Goal: Task Accomplishment & Management: Use online tool/utility

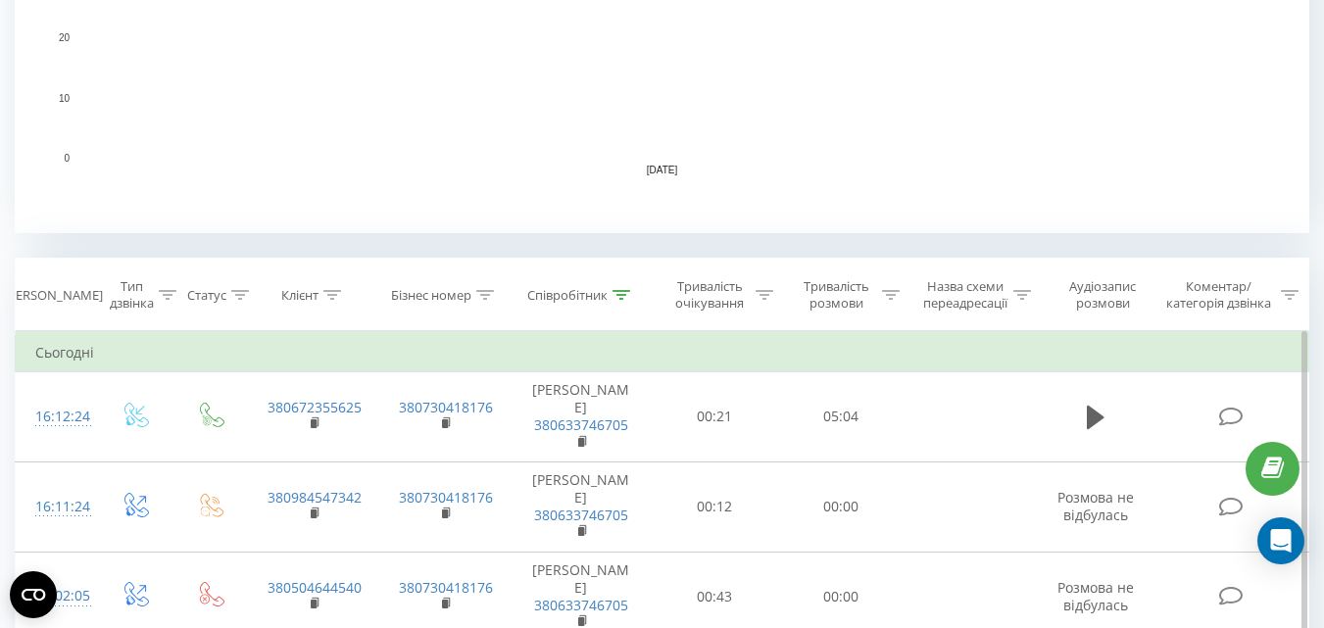
scroll to position [686, 0]
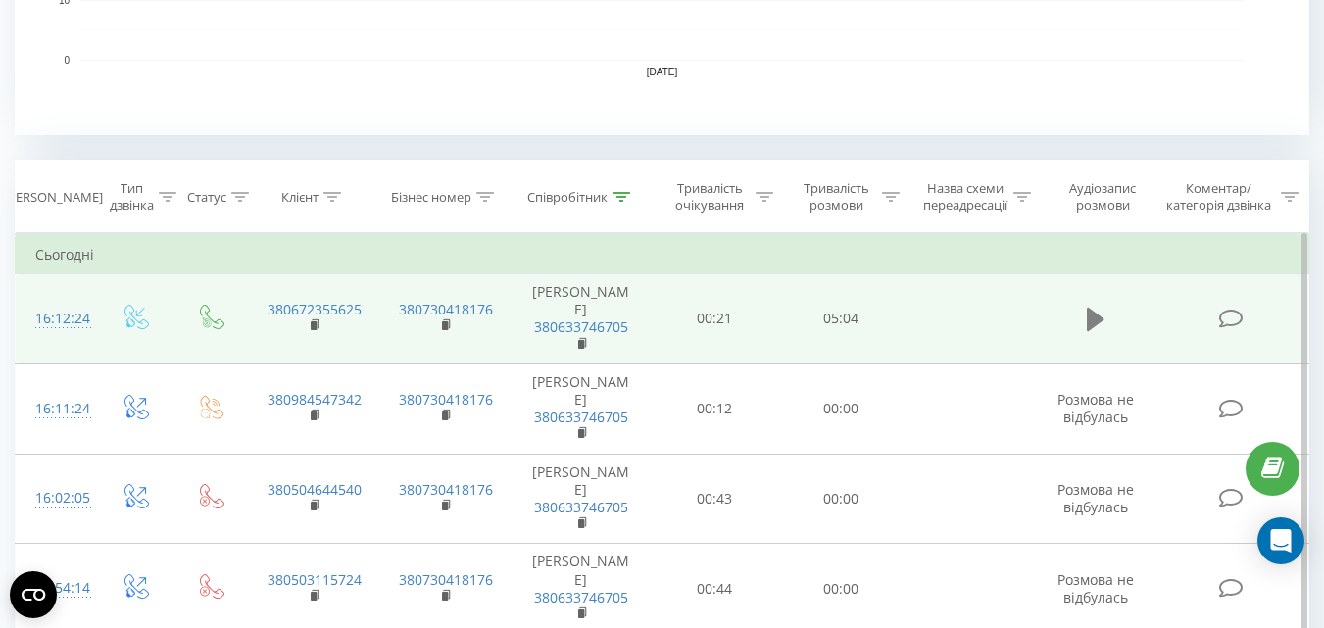
click at [1095, 316] on icon at bounding box center [1096, 320] width 18 height 24
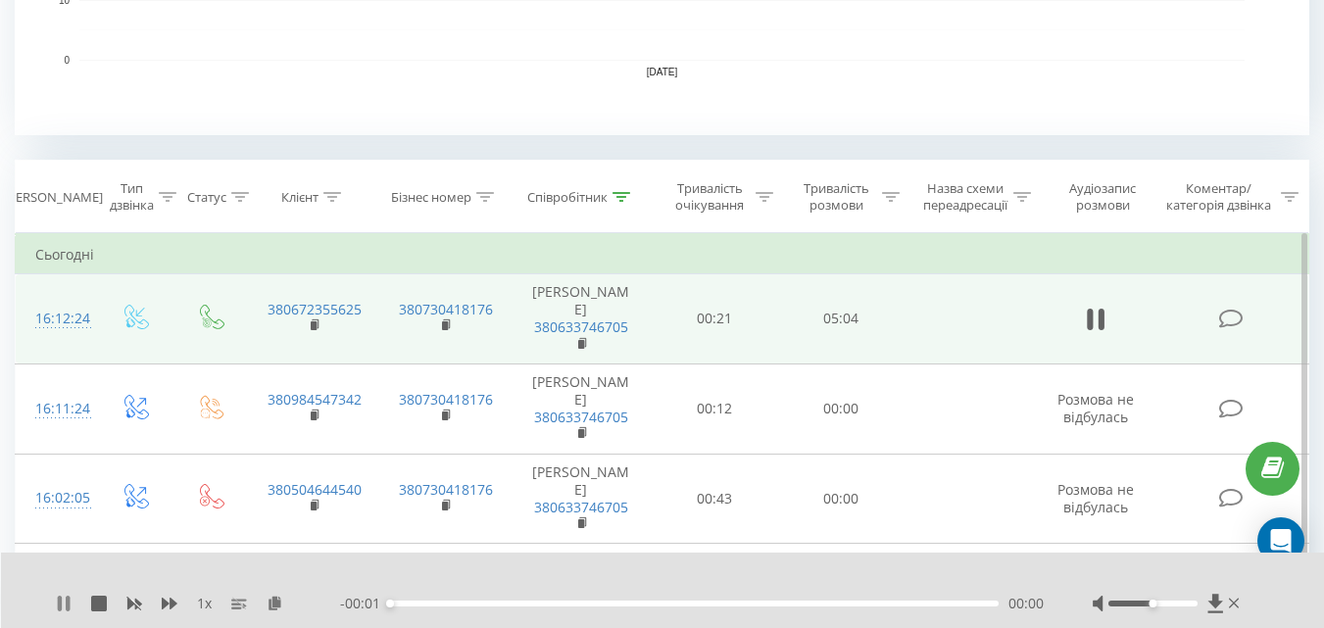
click at [65, 604] on icon at bounding box center [64, 604] width 16 height 16
click at [272, 601] on icon at bounding box center [275, 603] width 17 height 14
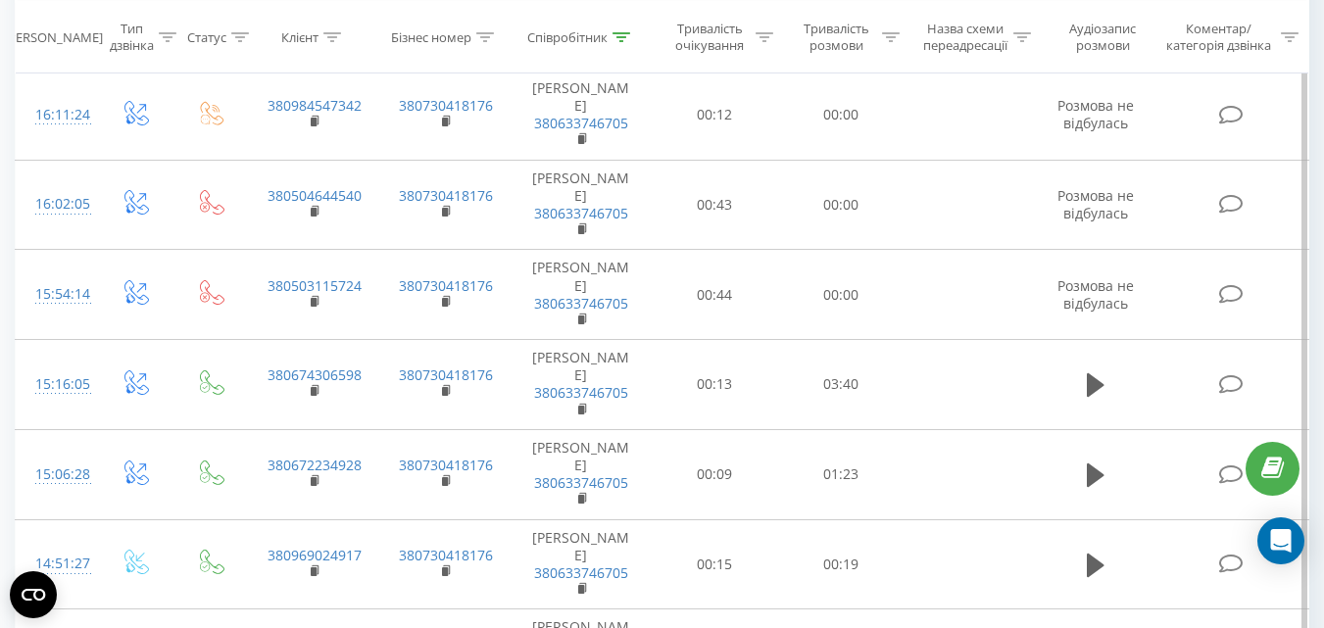
scroll to position [1078, 0]
